Goal: Use online tool/utility

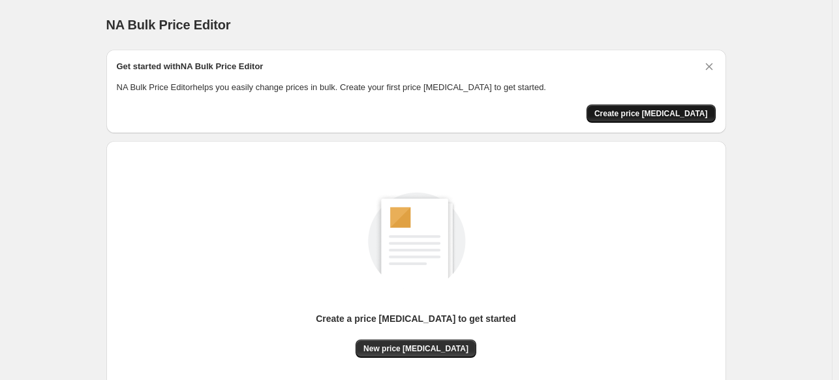
click at [682, 113] on span "Create price [MEDICAL_DATA]" at bounding box center [651, 113] width 114 height 10
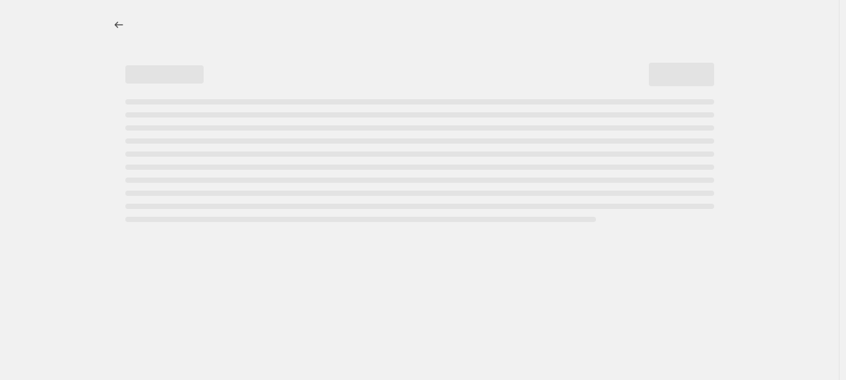
select select "percentage"
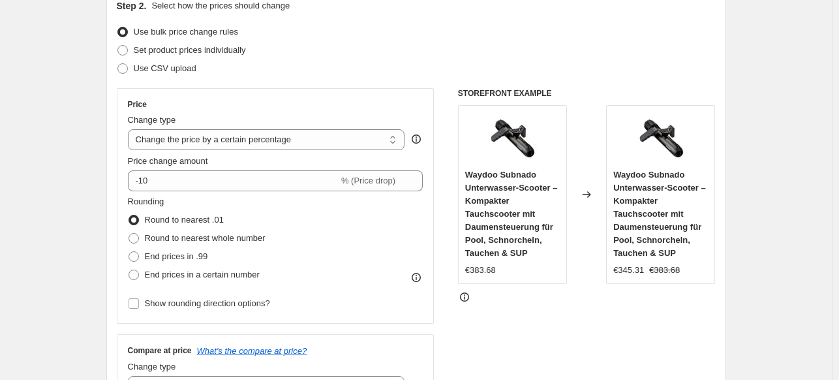
scroll to position [157, 0]
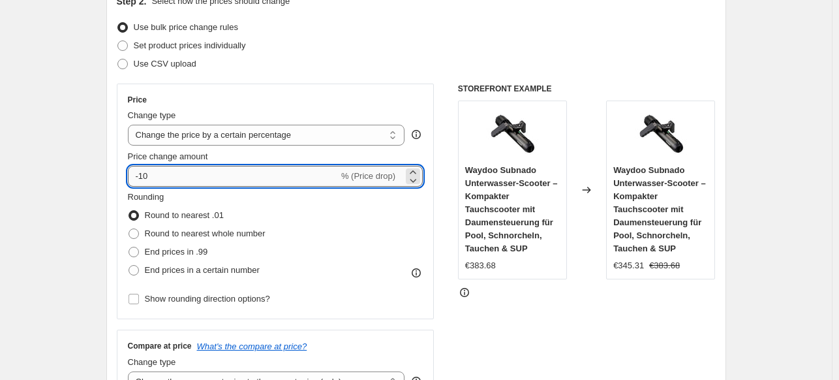
click at [157, 174] on input "-10" at bounding box center [233, 176] width 211 height 21
drag, startPoint x: 157, startPoint y: 174, endPoint x: 144, endPoint y: 177, distance: 13.4
click at [144, 177] on input "-10" at bounding box center [233, 176] width 211 height 21
drag, startPoint x: 140, startPoint y: 174, endPoint x: 160, endPoint y: 177, distance: 20.4
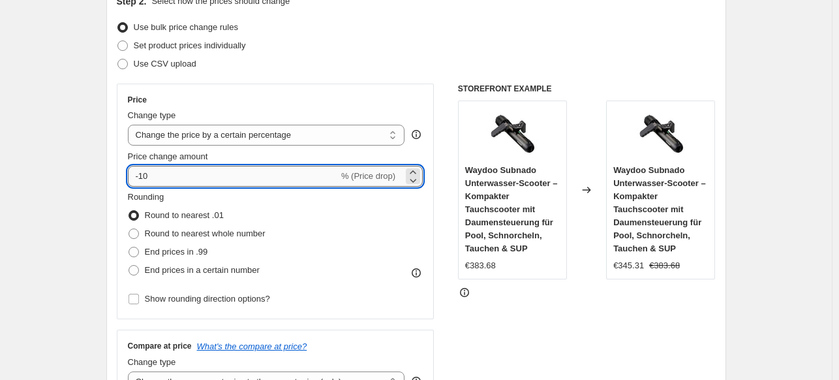
click at [160, 177] on input "-10" at bounding box center [233, 176] width 211 height 21
type input "-25"
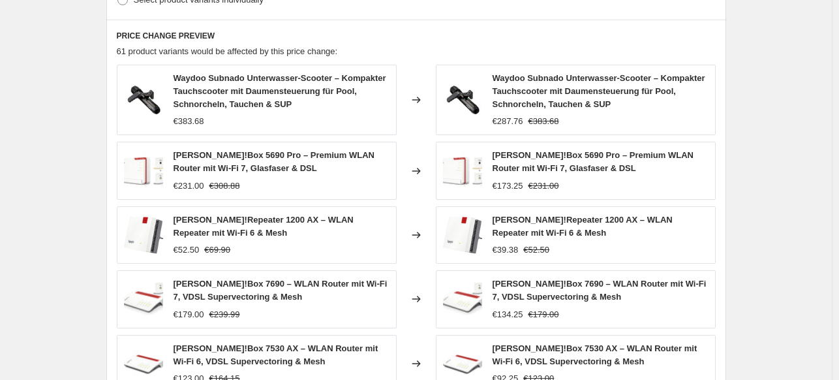
scroll to position [957, 0]
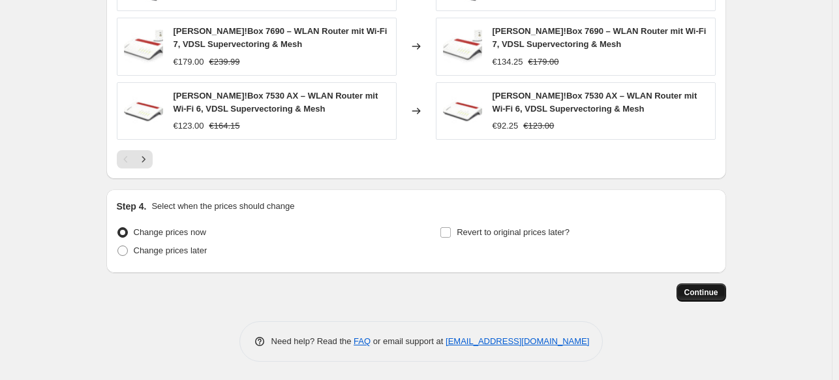
click at [699, 292] on span "Continue" at bounding box center [701, 292] width 34 height 10
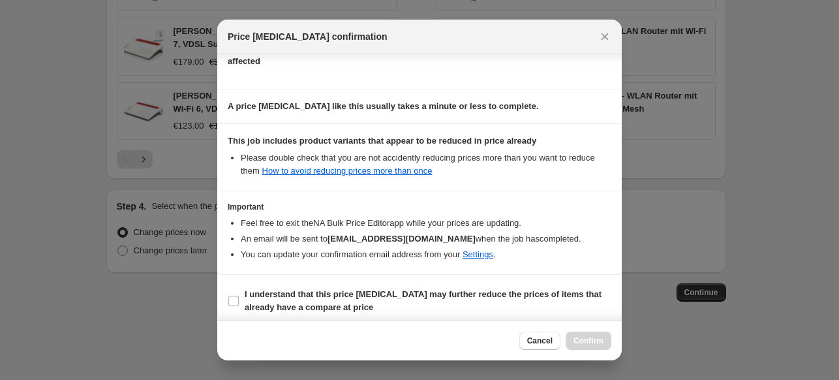
scroll to position [168, 0]
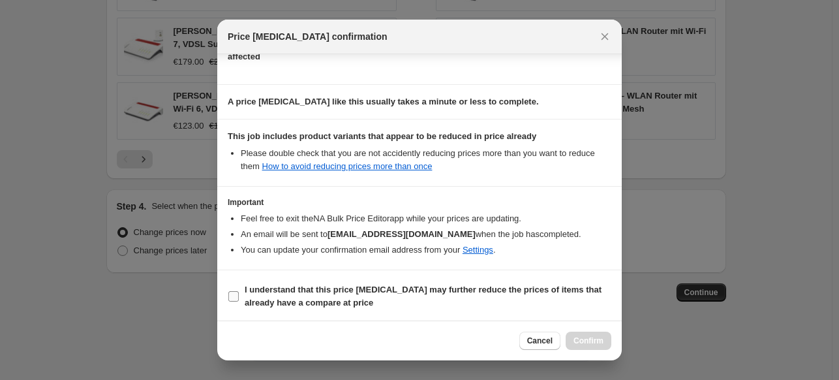
click at [237, 294] on input "I understand that this price [MEDICAL_DATA] may further reduce the prices of it…" at bounding box center [233, 296] width 10 height 10
checkbox input "true"
click at [587, 339] on span "Confirm" at bounding box center [588, 340] width 30 height 10
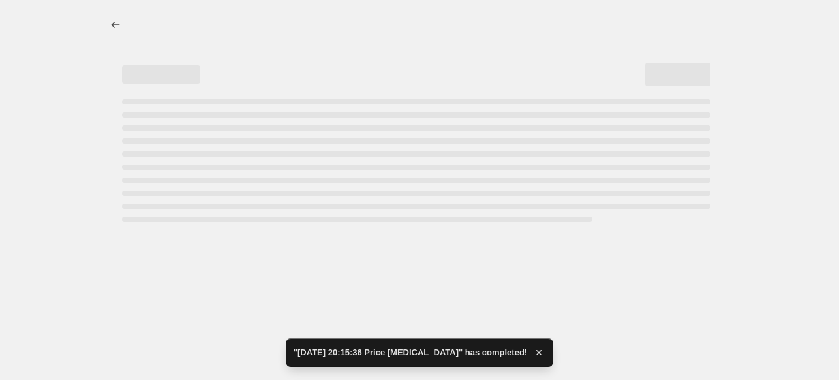
select select "percentage"
